Goal: Find specific page/section: Locate a particular part of the current website

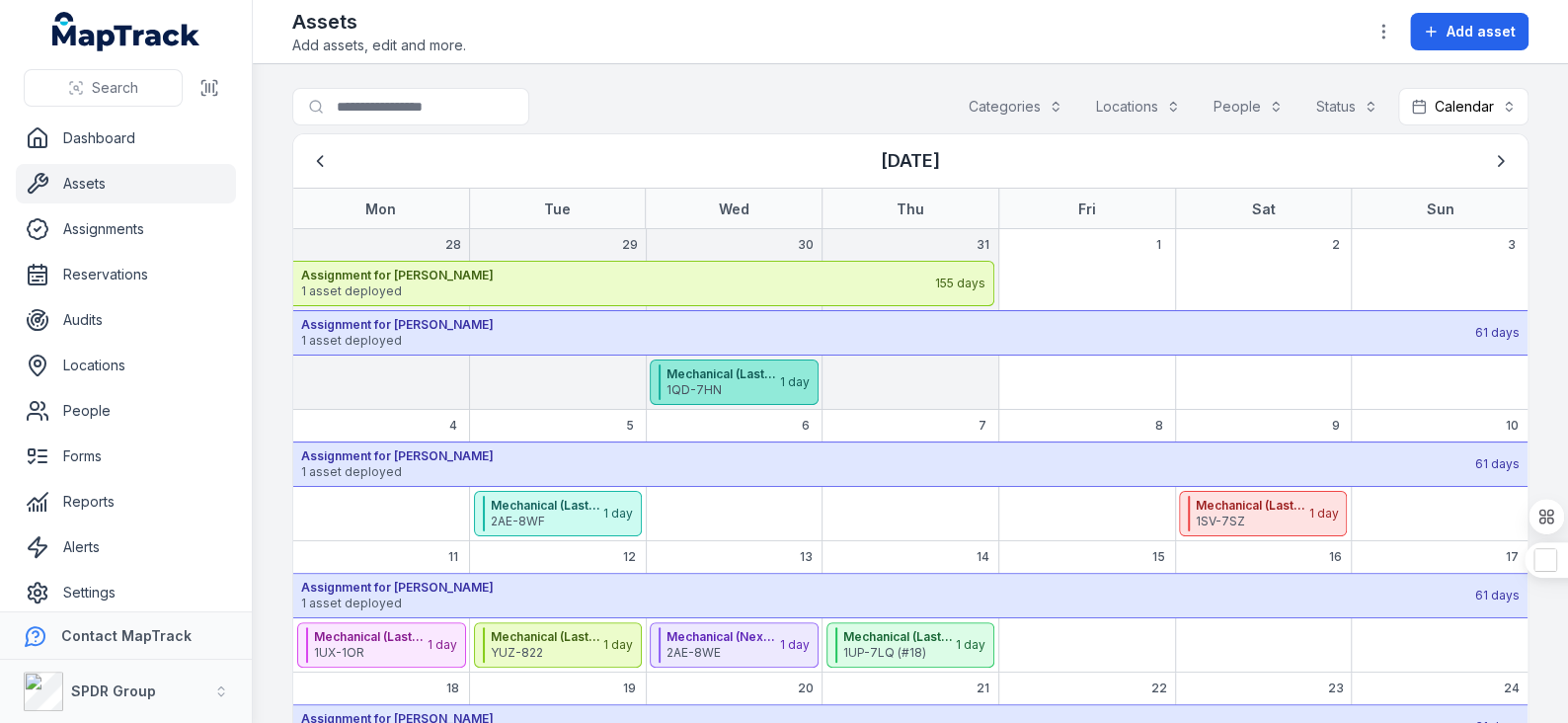
click at [709, 390] on span "1QD-7HN" at bounding box center [723, 390] width 112 height 16
click at [324, 157] on icon "Previous" at bounding box center [320, 161] width 20 height 20
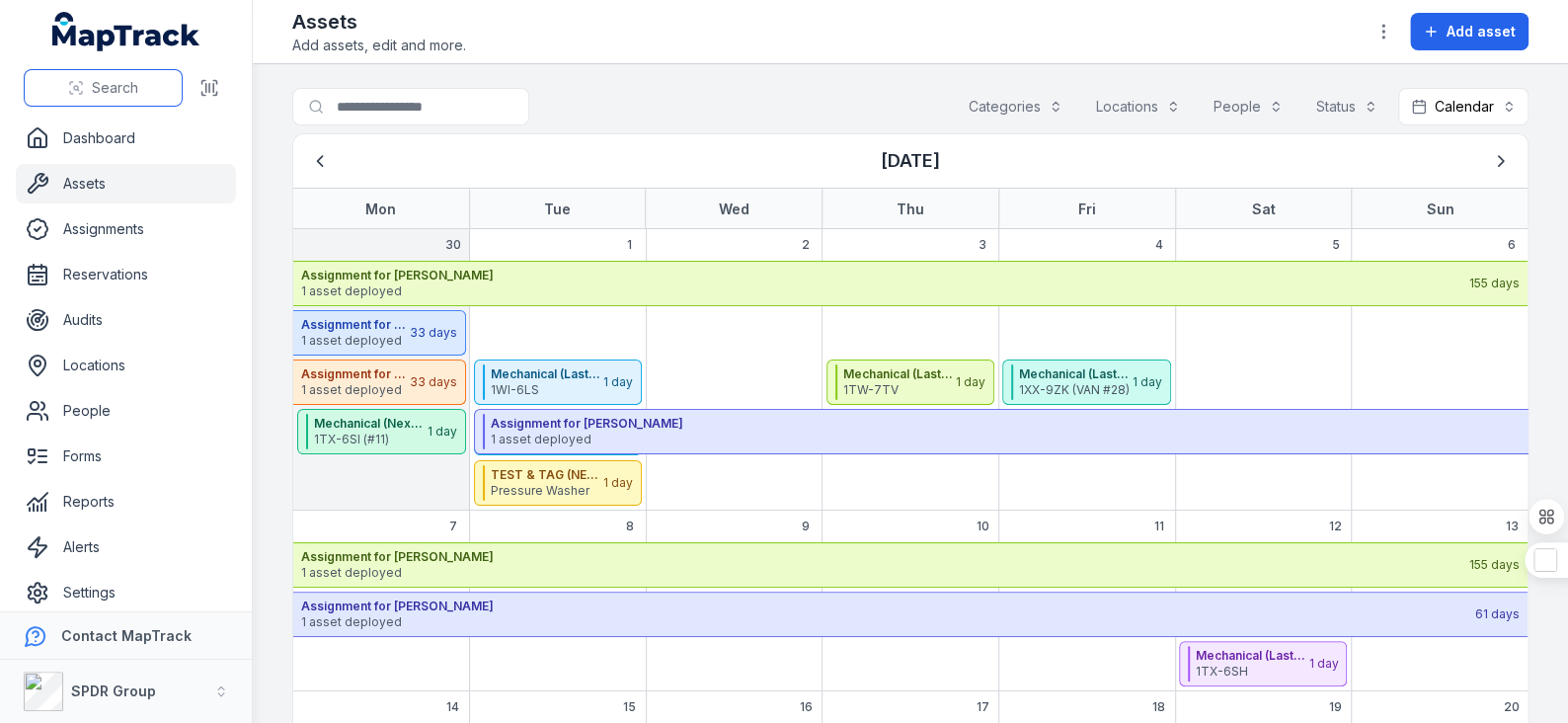
click at [107, 91] on span "Search" at bounding box center [115, 88] width 46 height 20
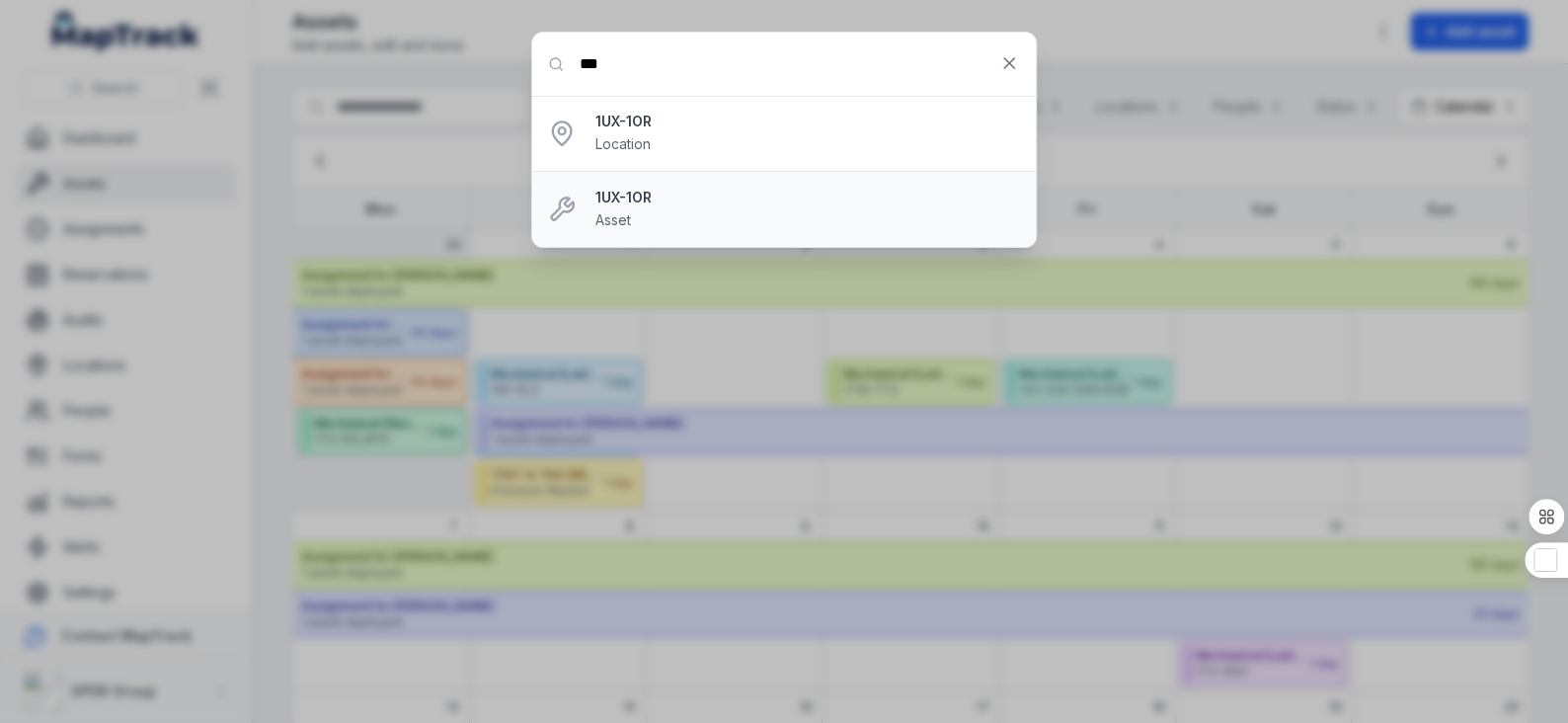
type input "***"
click at [658, 213] on div "1UX-1OR Asset" at bounding box center [807, 209] width 425 height 43
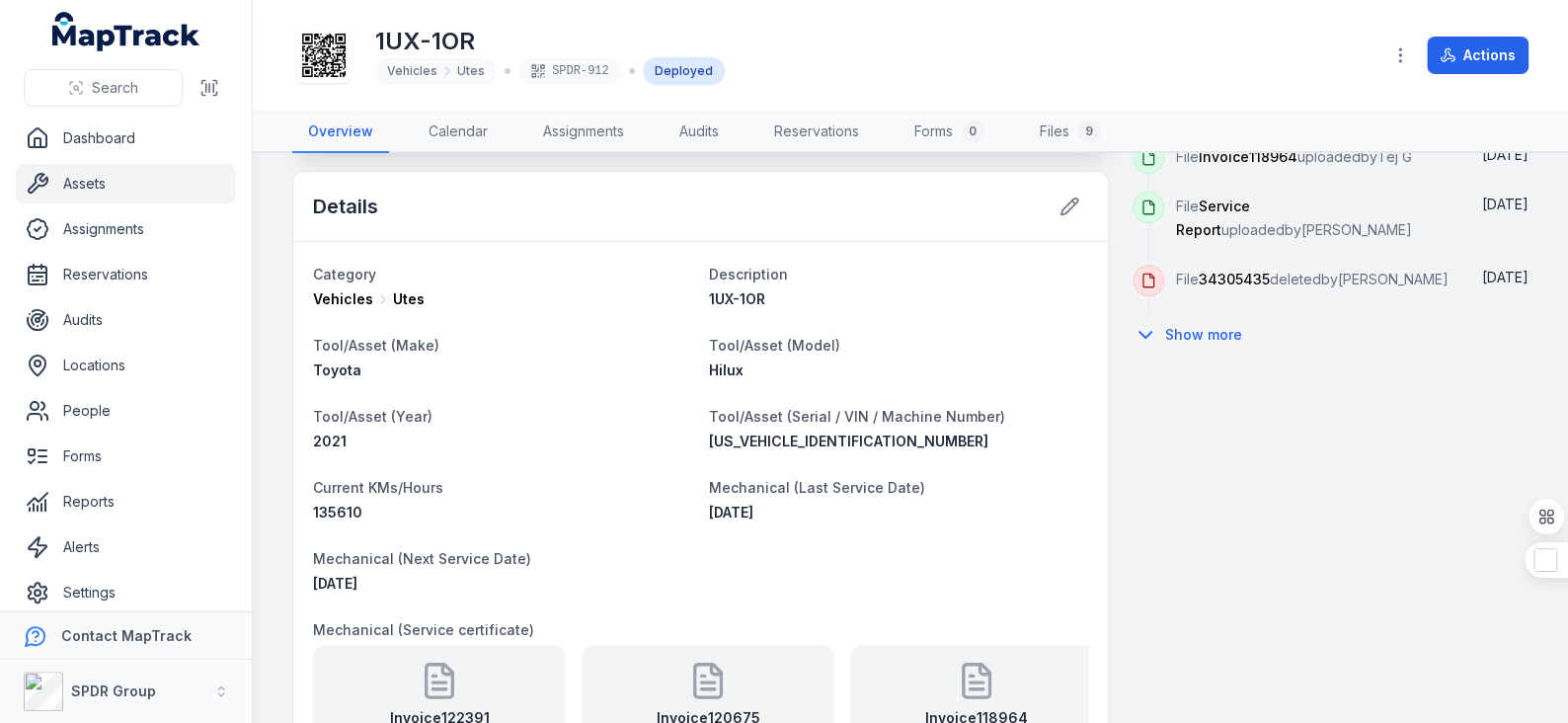
scroll to position [1087, 0]
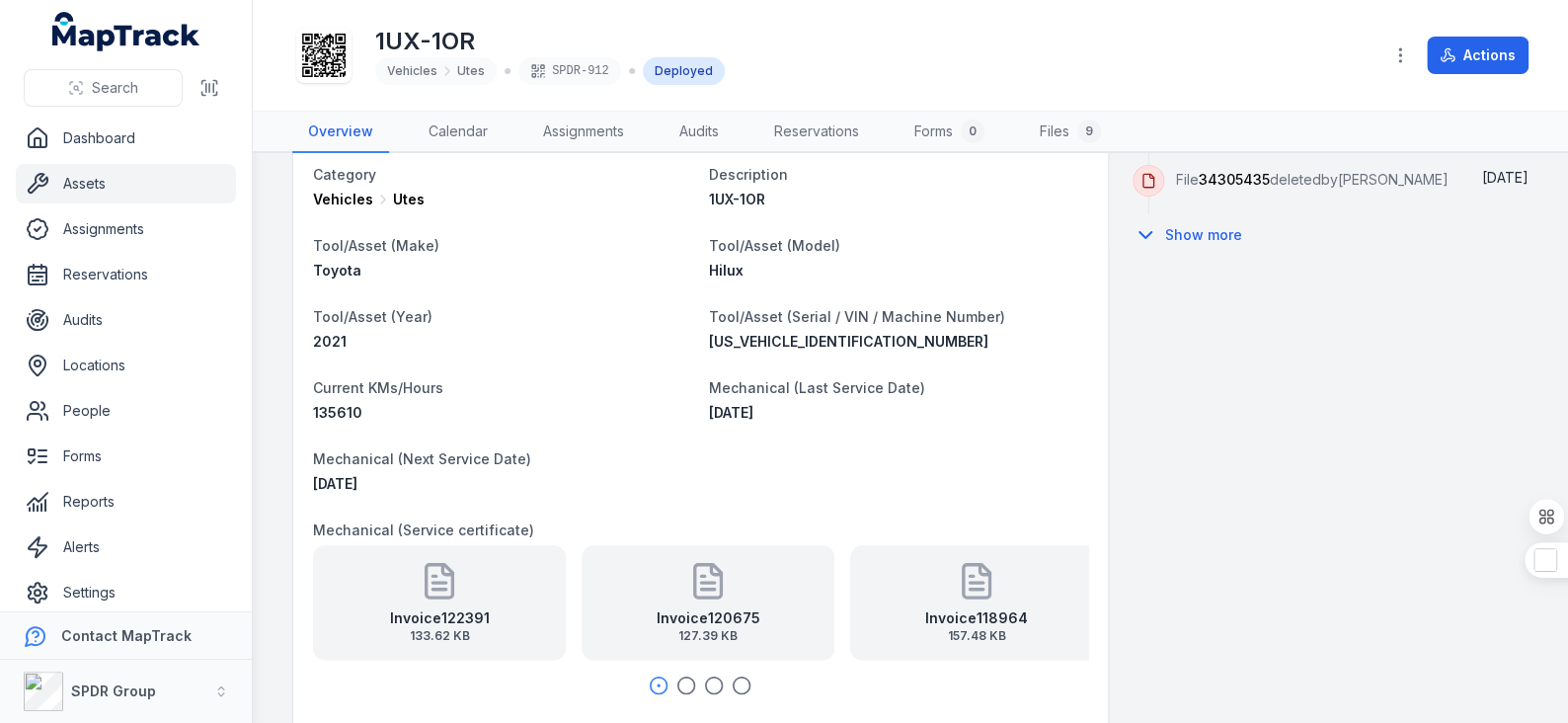
drag, startPoint x: 708, startPoint y: 409, endPoint x: 798, endPoint y: 410, distance: 90.0
click at [798, 410] on div "[DATE]" at bounding box center [896, 413] width 379 height 20
drag, startPoint x: 332, startPoint y: 454, endPoint x: 502, endPoint y: 458, distance: 170.0
click at [502, 458] on span "Mechanical (Next Service Date)" at bounding box center [422, 459] width 218 height 17
drag, startPoint x: 313, startPoint y: 480, endPoint x: 419, endPoint y: 482, distance: 106.0
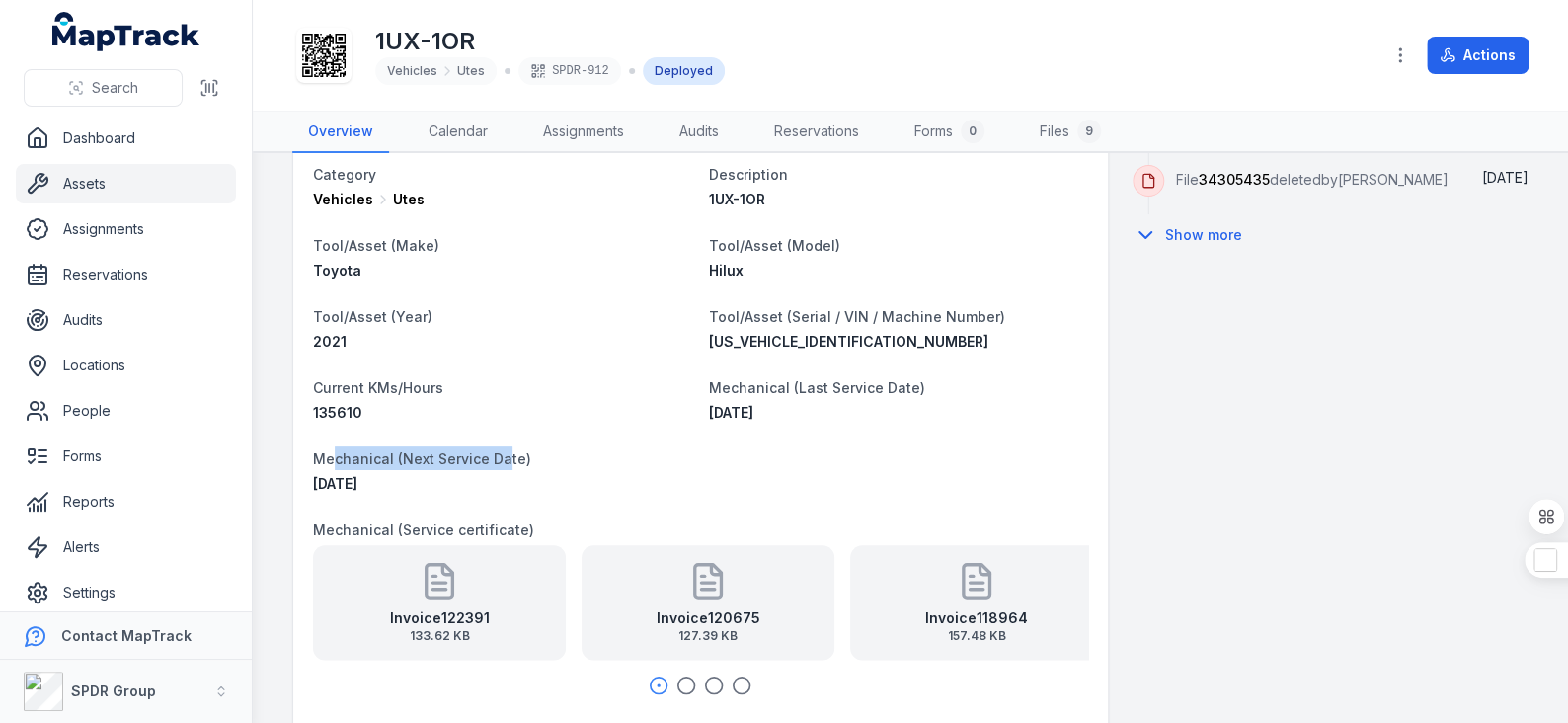
click at [419, 482] on div "[DATE]" at bounding box center [502, 484] width 379 height 20
click at [899, 432] on dl "Category Vehicles Utes Description 1UX-1OR Tool/Asset (Make) Toyota Tool/Asset …" at bounding box center [701, 606] width 776 height 889
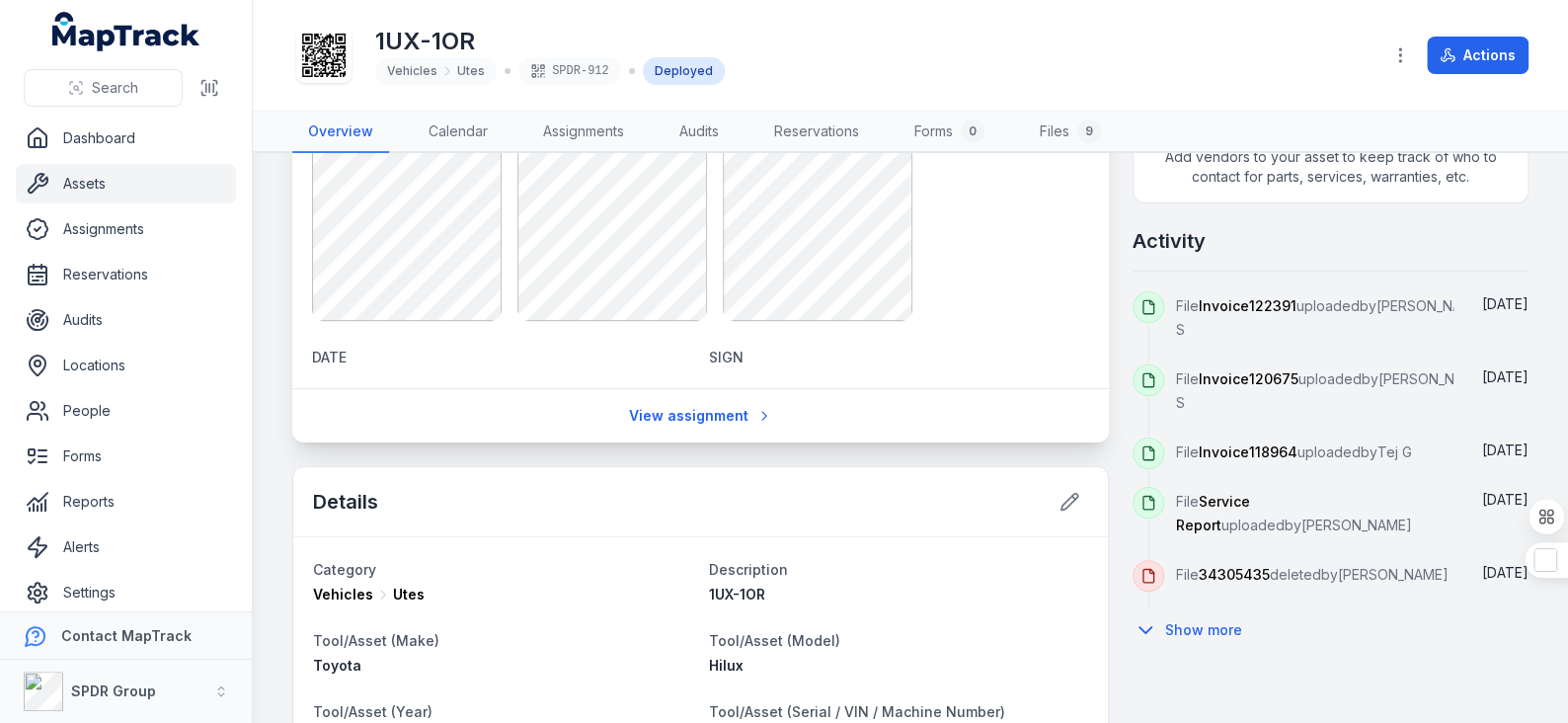
scroll to position [0, 0]
